Goal: Navigation & Orientation: Find specific page/section

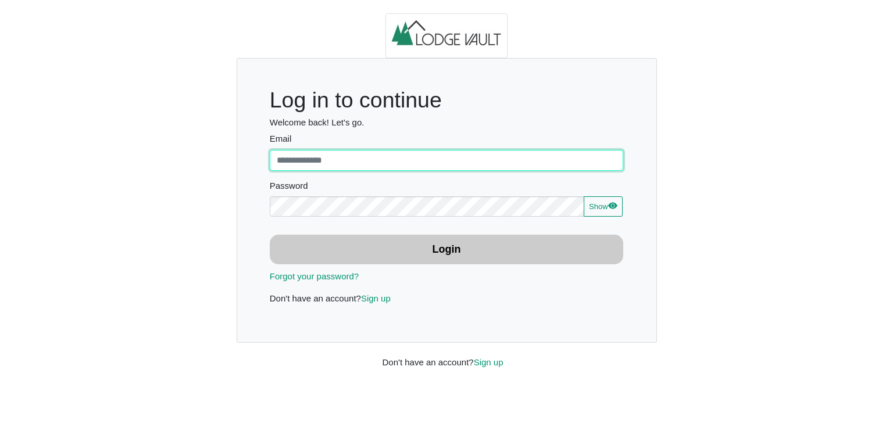
type input "**********"
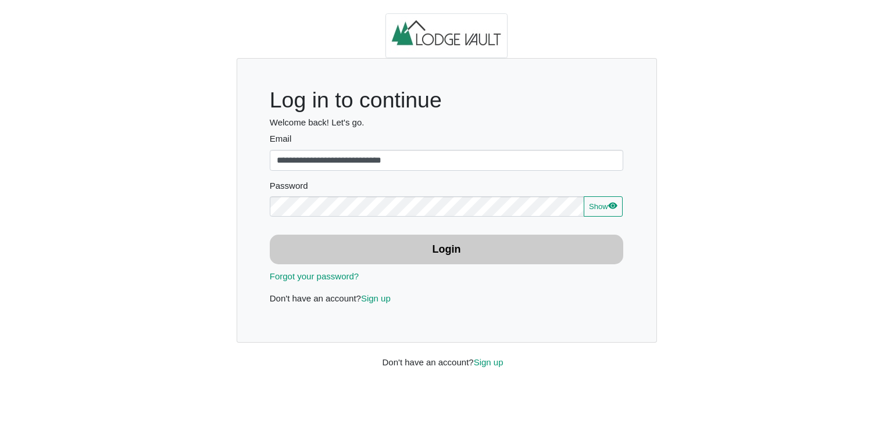
click at [447, 252] on b "Login" at bounding box center [447, 250] width 28 height 12
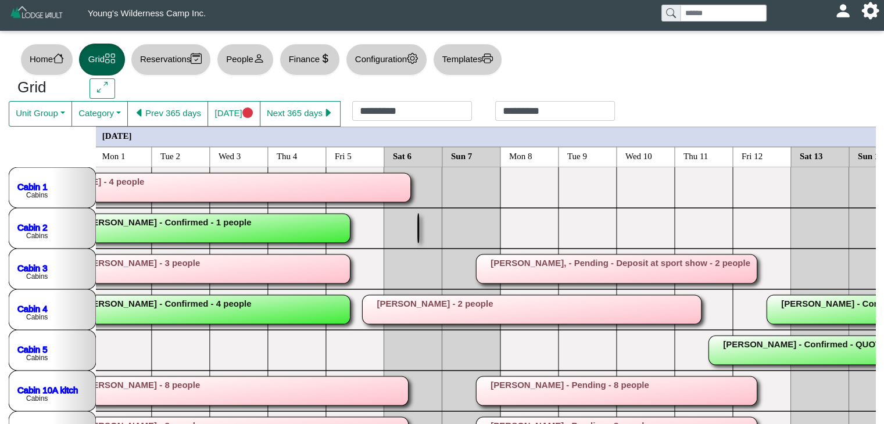
scroll to position [0, 17118]
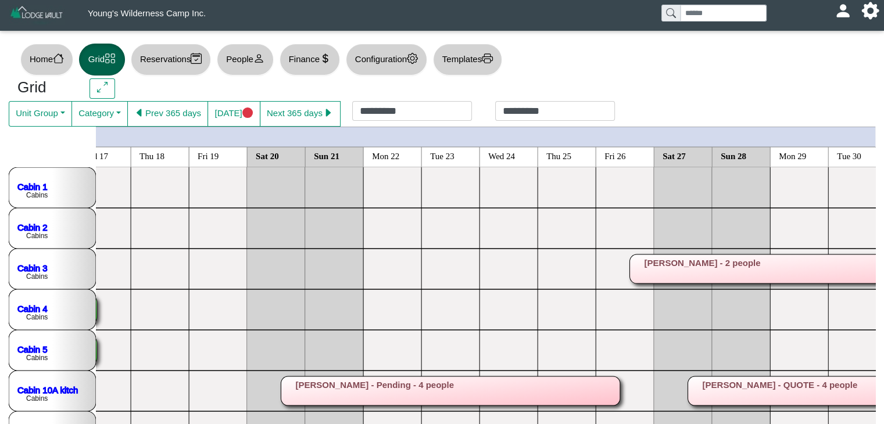
scroll to position [0, 18026]
